Goal: Task Accomplishment & Management: Use online tool/utility

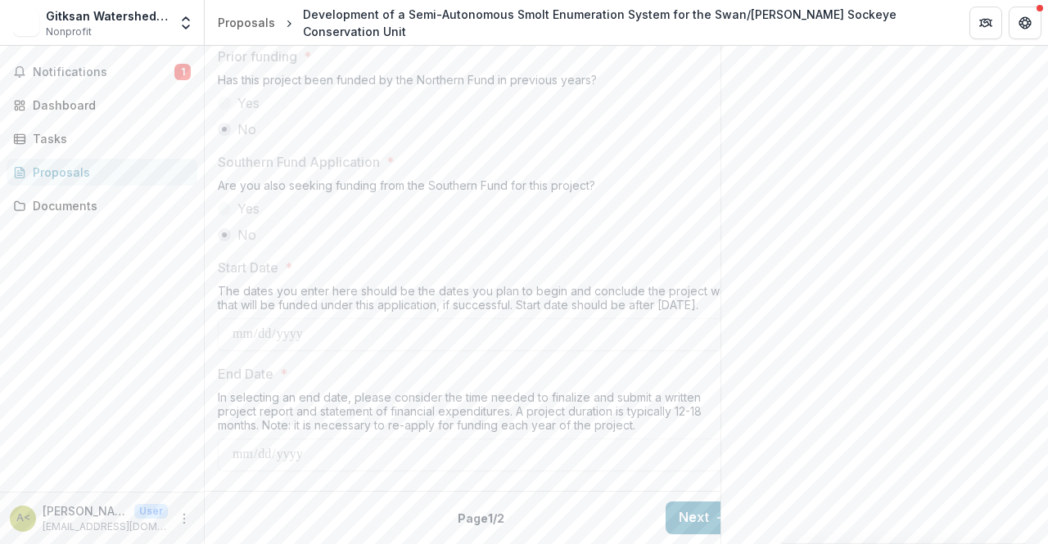
scroll to position [1970, 0]
click at [691, 504] on button "Next" at bounding box center [704, 518] width 76 height 33
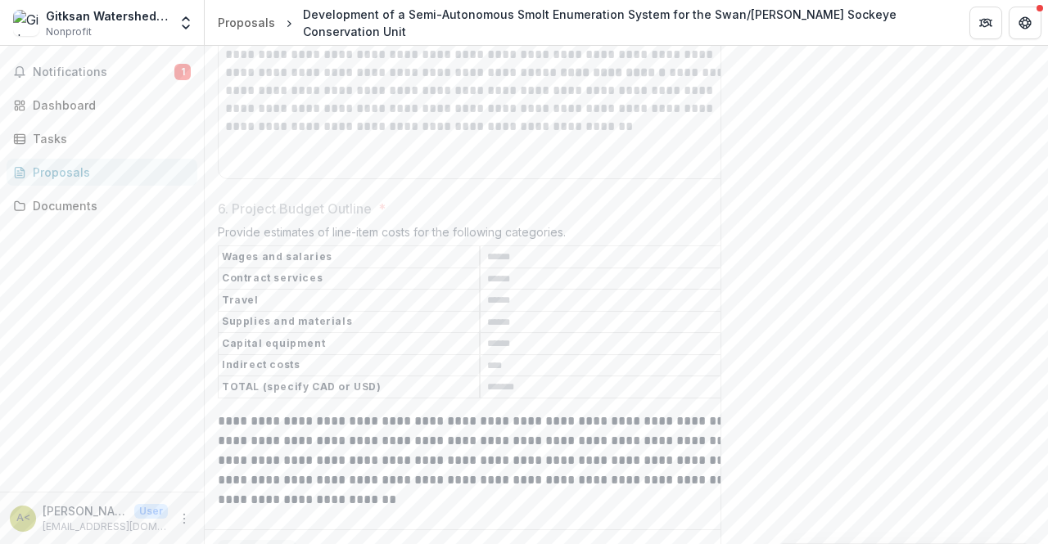
scroll to position [3239, 0]
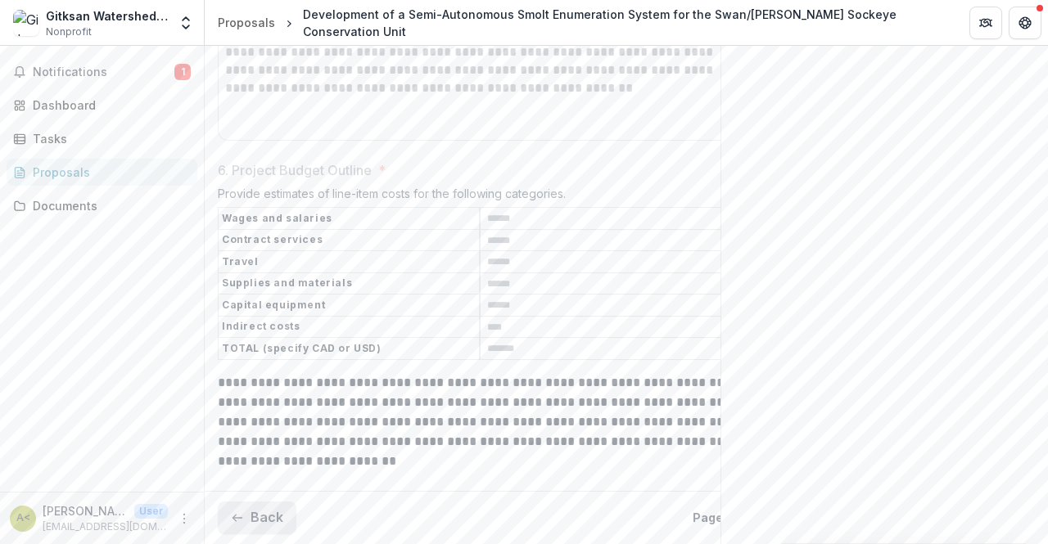
click at [259, 504] on button "Back" at bounding box center [257, 518] width 79 height 33
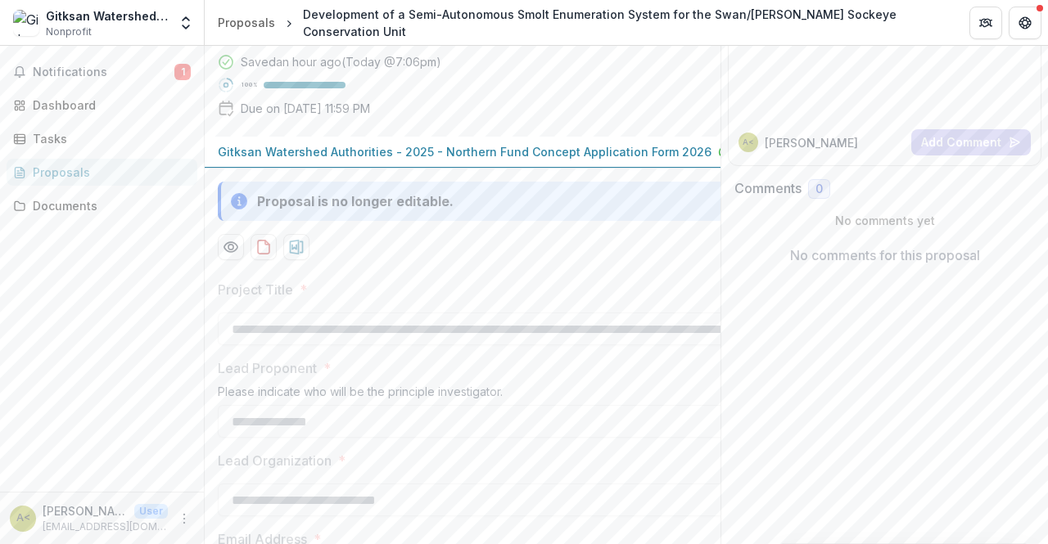
scroll to position [0, 0]
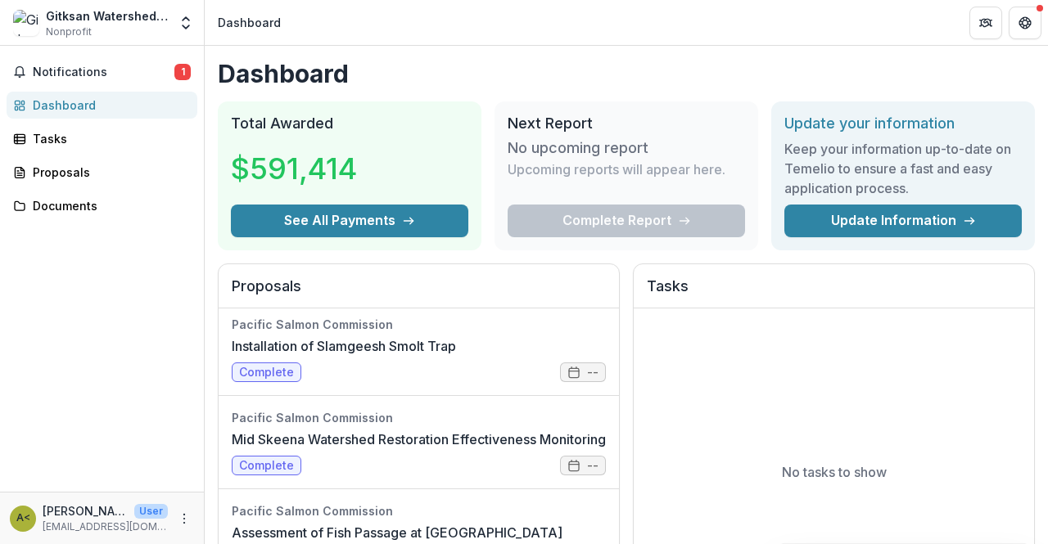
scroll to position [895, 0]
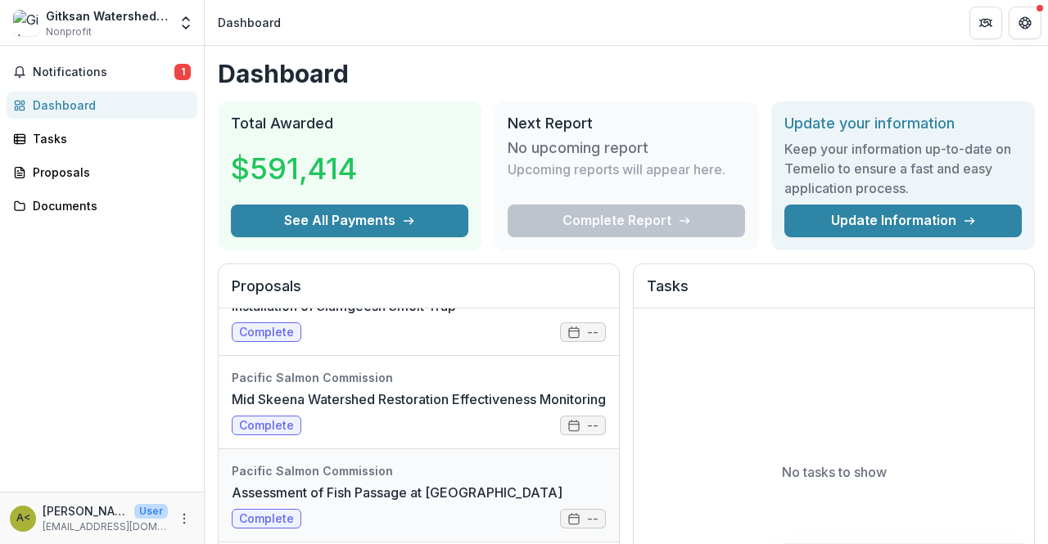
click at [277, 503] on link "Assessment of Fish Passage at Kispiox Forest Road Stream Crossings" at bounding box center [397, 493] width 331 height 20
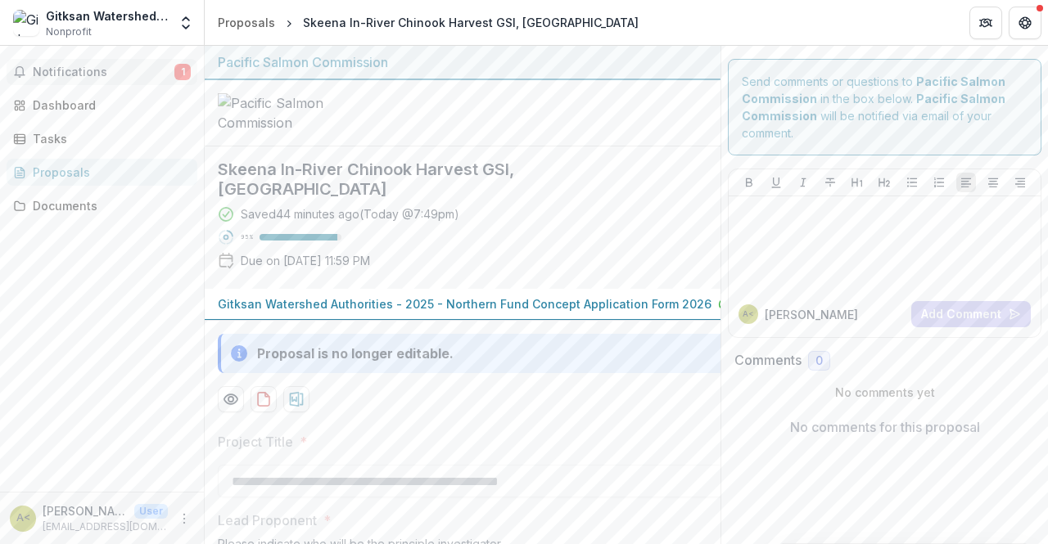
click at [79, 59] on button "Notifications 1" at bounding box center [102, 72] width 191 height 26
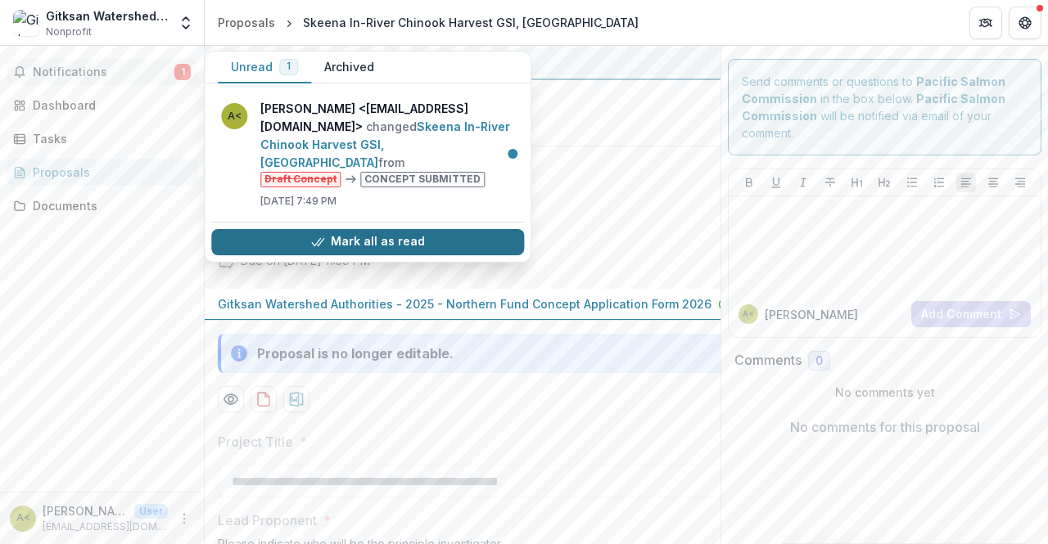
click at [339, 237] on button "Mark all as read" at bounding box center [367, 242] width 313 height 26
